Goal: Find specific page/section: Find specific page/section

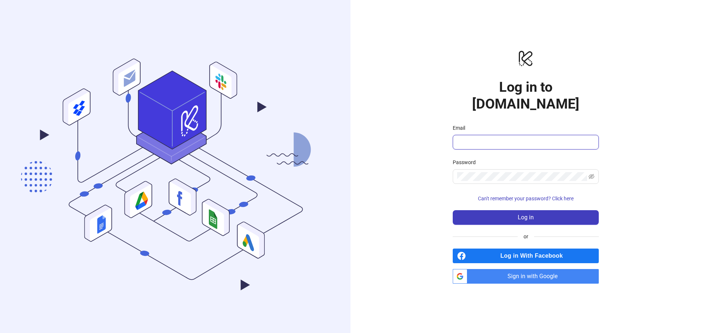
click at [499, 138] on input "Email" at bounding box center [525, 142] width 136 height 9
click at [429, 139] on div "logo/logo-mobile Log in to Kitchn.io Email Password Can't remember your passwor…" at bounding box center [526, 166] width 351 height 333
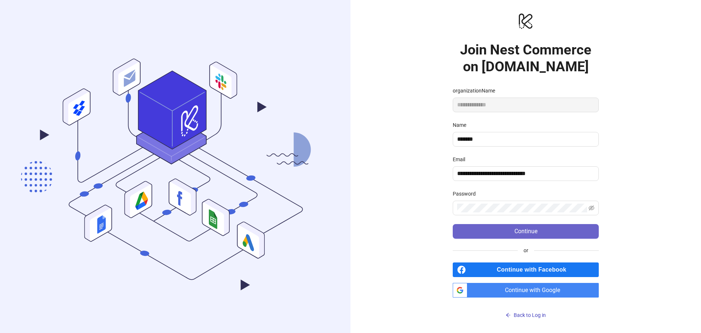
click at [519, 234] on span "Continue" at bounding box center [526, 231] width 23 height 7
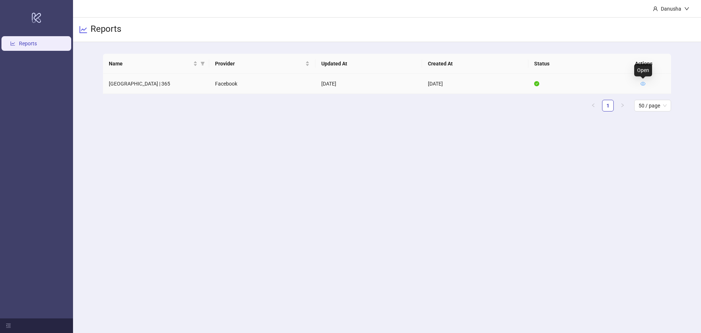
click at [641, 82] on icon "eye" at bounding box center [643, 83] width 5 height 5
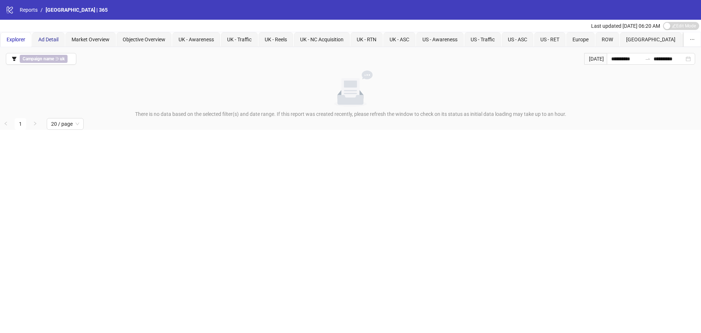
click at [52, 37] on span "Ad Detail" at bounding box center [48, 40] width 20 height 6
